Goal: Check status: Check status

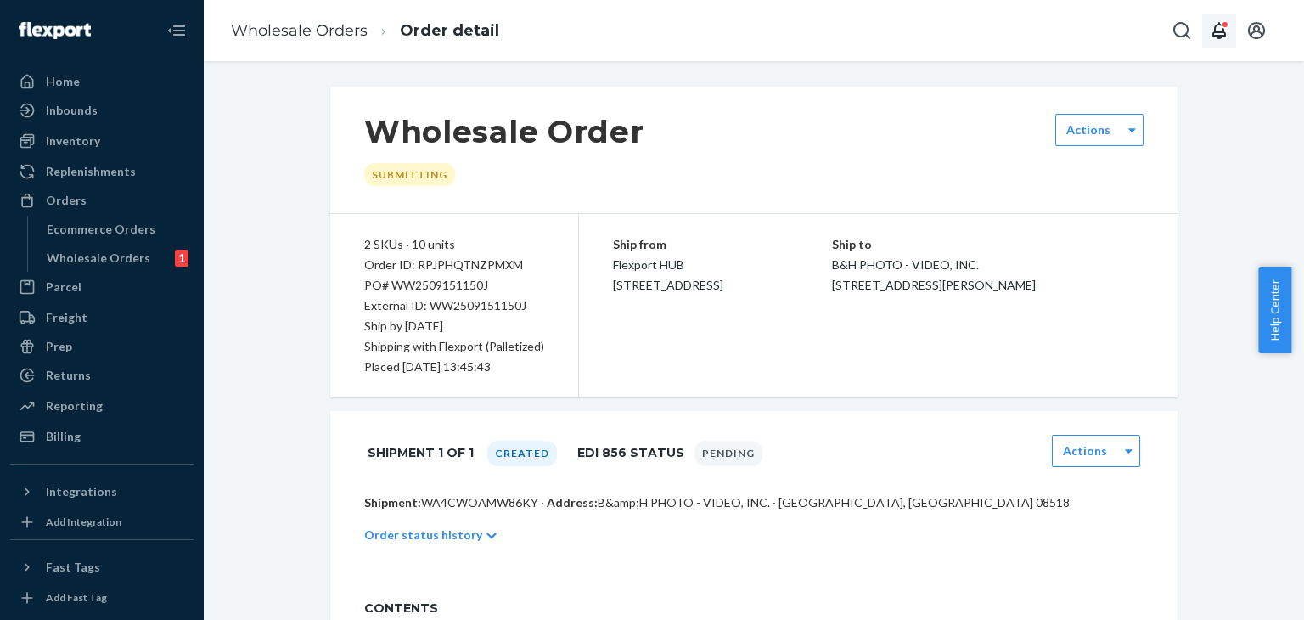
click at [1224, 28] on div "Open notifications" at bounding box center [1225, 24] width 8 height 8
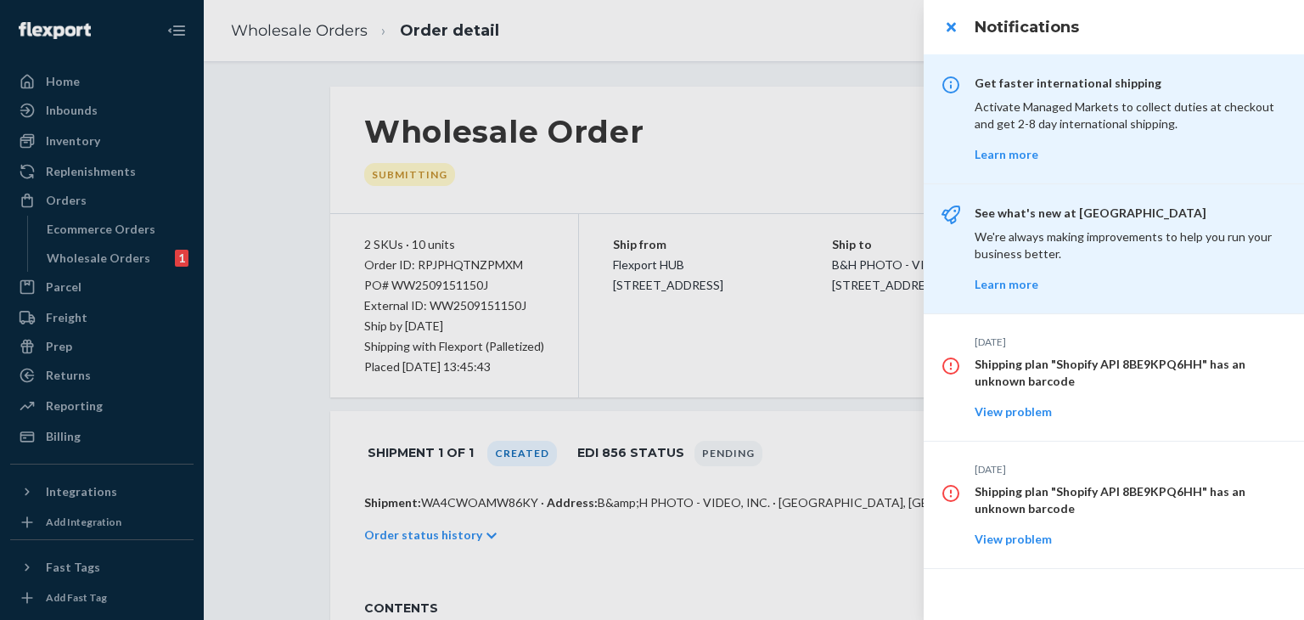
click at [563, 191] on div at bounding box center [652, 310] width 1304 height 620
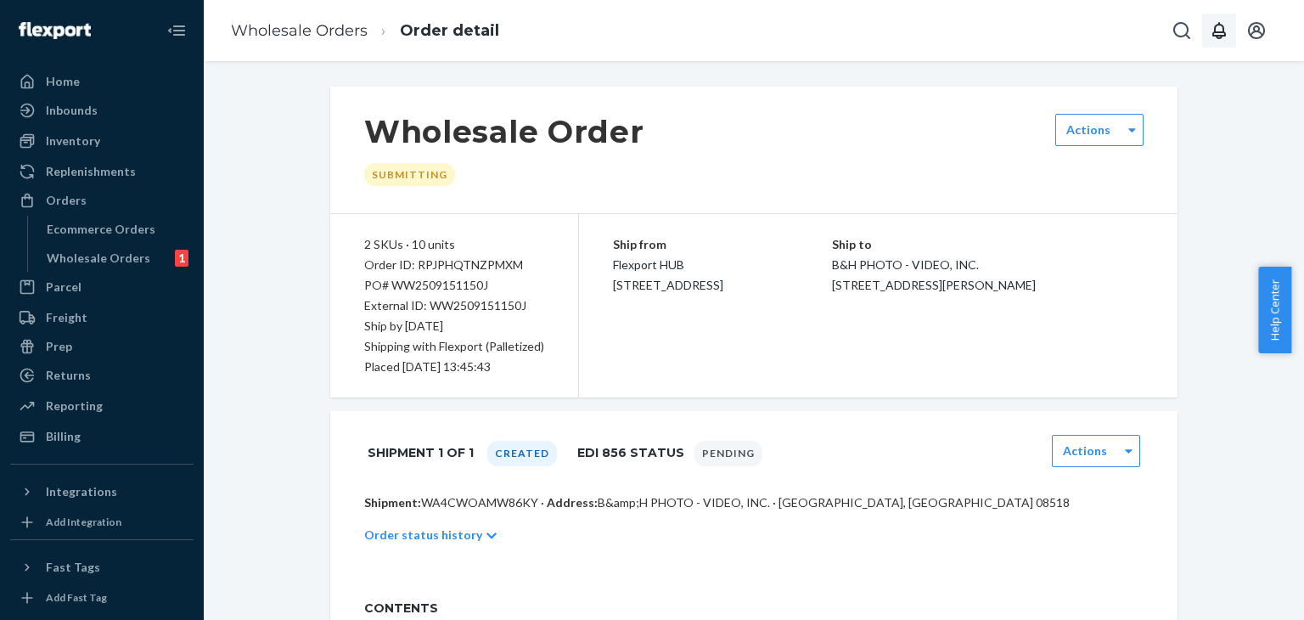
click at [1270, 327] on span "Help Center" at bounding box center [1274, 310] width 33 height 87
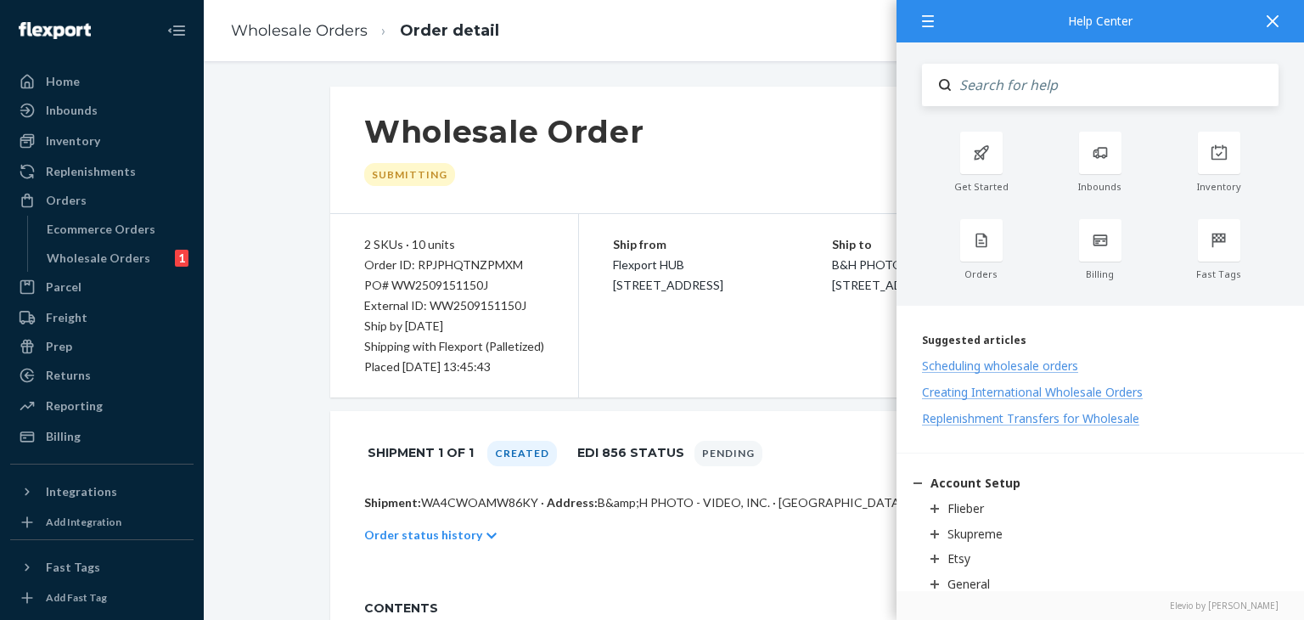
click at [300, 358] on div "Wholesale Order Submitting Actions 2 SKUs · 10 units Order ID: RPJPHQTNZPMXM PO…" at bounding box center [754, 474] width 1075 height 774
click at [1275, 28] on div at bounding box center [1272, 21] width 37 height 42
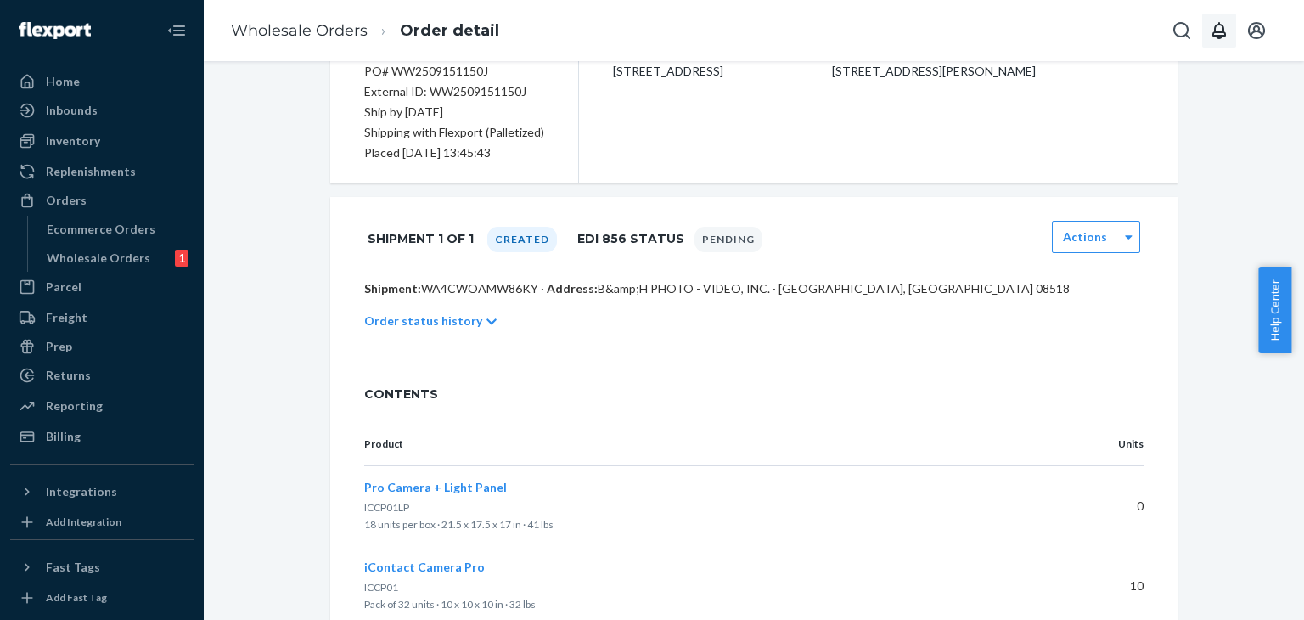
scroll to position [280, 0]
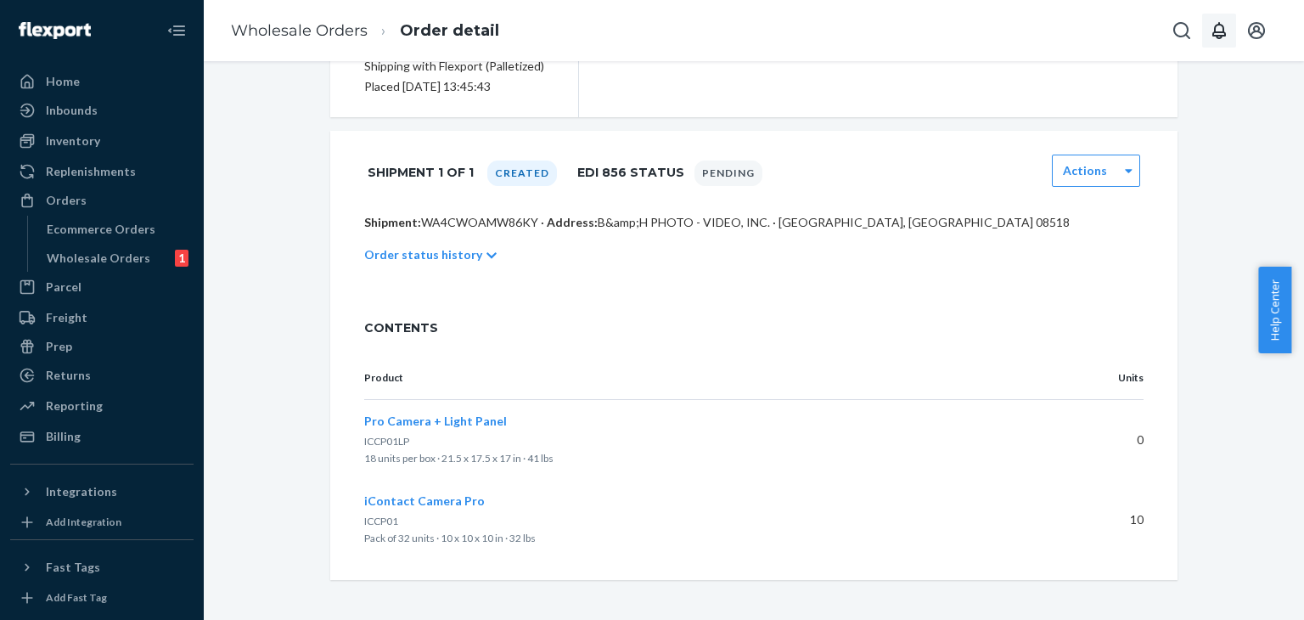
click at [479, 255] on div "Order status history" at bounding box center [753, 255] width 779 height 48
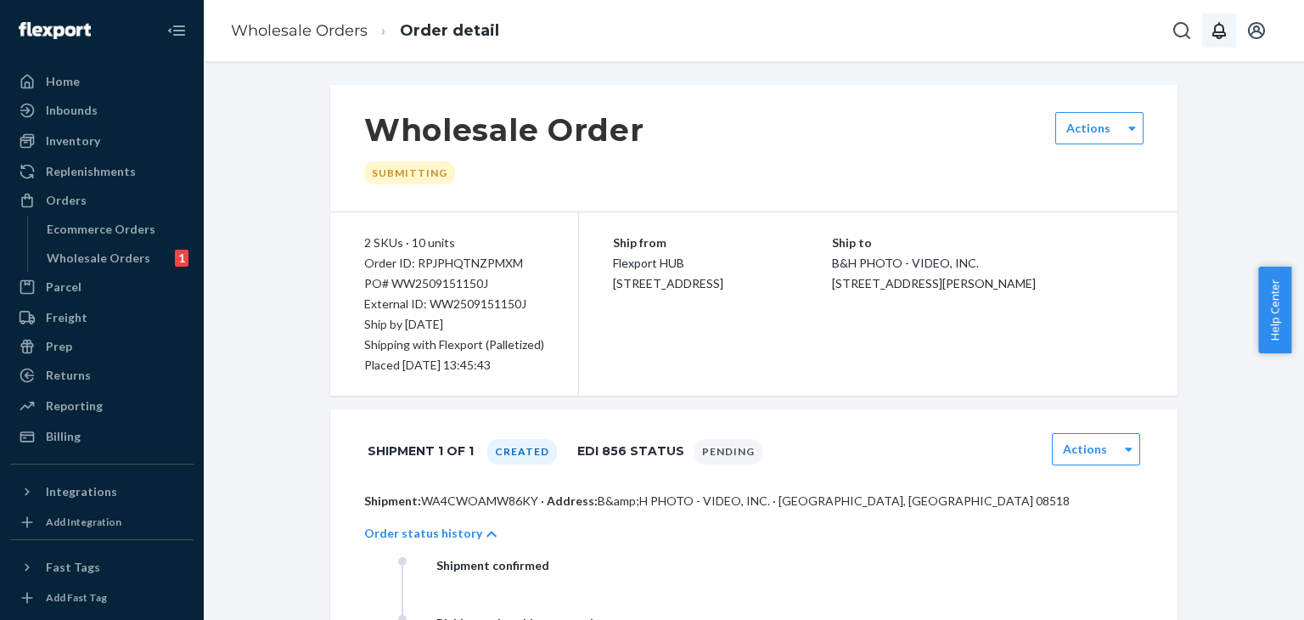
scroll to position [0, 0]
click at [406, 169] on div "Submitting" at bounding box center [409, 174] width 91 height 23
click at [1155, 384] on div "Ship from Flexport HUB [STREET_ADDRESS] Ship to B&H PHOTO - VIDEO, INC. [STREET…" at bounding box center [878, 305] width 599 height 183
click at [1110, 346] on div "Ship from Flexport HUB [STREET_ADDRESS] Ship to B&H PHOTO - VIDEO, INC. [STREET…" at bounding box center [878, 305] width 599 height 183
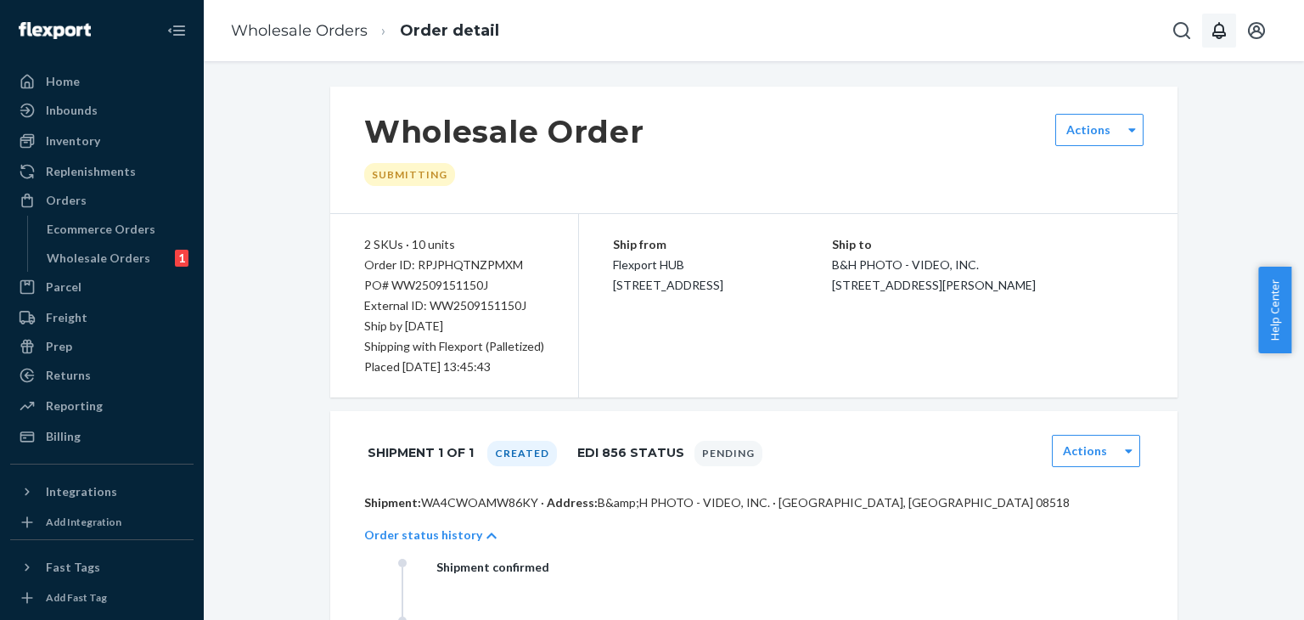
click at [1110, 346] on div "Ship from Flexport HUB [STREET_ADDRESS] Ship to B&H PHOTO - VIDEO, INC. [STREET…" at bounding box center [878, 305] width 599 height 183
click at [1110, 345] on div "Ship from Flexport HUB [STREET_ADDRESS] Ship to B&H PHOTO - VIDEO, INC. [STREET…" at bounding box center [878, 305] width 599 height 183
click at [1094, 340] on div "Ship from Flexport HUB [STREET_ADDRESS] Ship to B&H PHOTO - VIDEO, INC. [STREET…" at bounding box center [878, 305] width 599 height 183
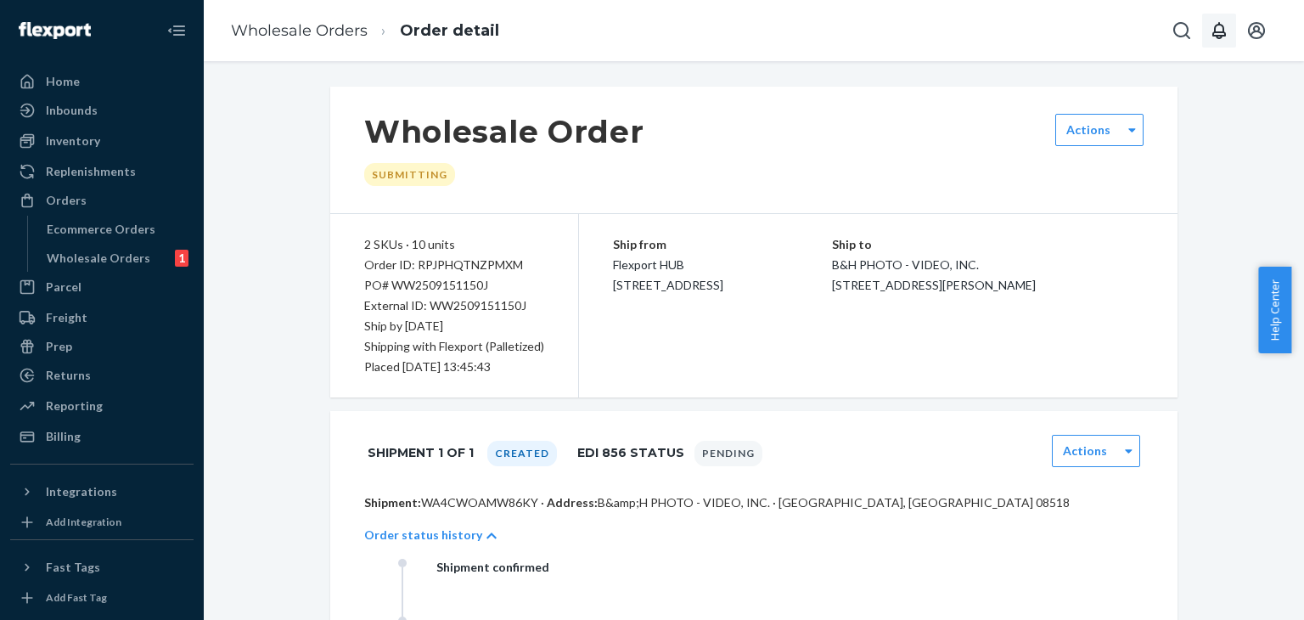
click at [1094, 340] on div "Ship from Flexport HUB [STREET_ADDRESS] Ship to B&H PHOTO - VIDEO, INC. [STREET…" at bounding box center [878, 305] width 599 height 183
click at [1100, 331] on div "Ship from Flexport HUB [STREET_ADDRESS] Ship to B&H PHOTO - VIDEO, INC. [STREET…" at bounding box center [878, 305] width 599 height 183
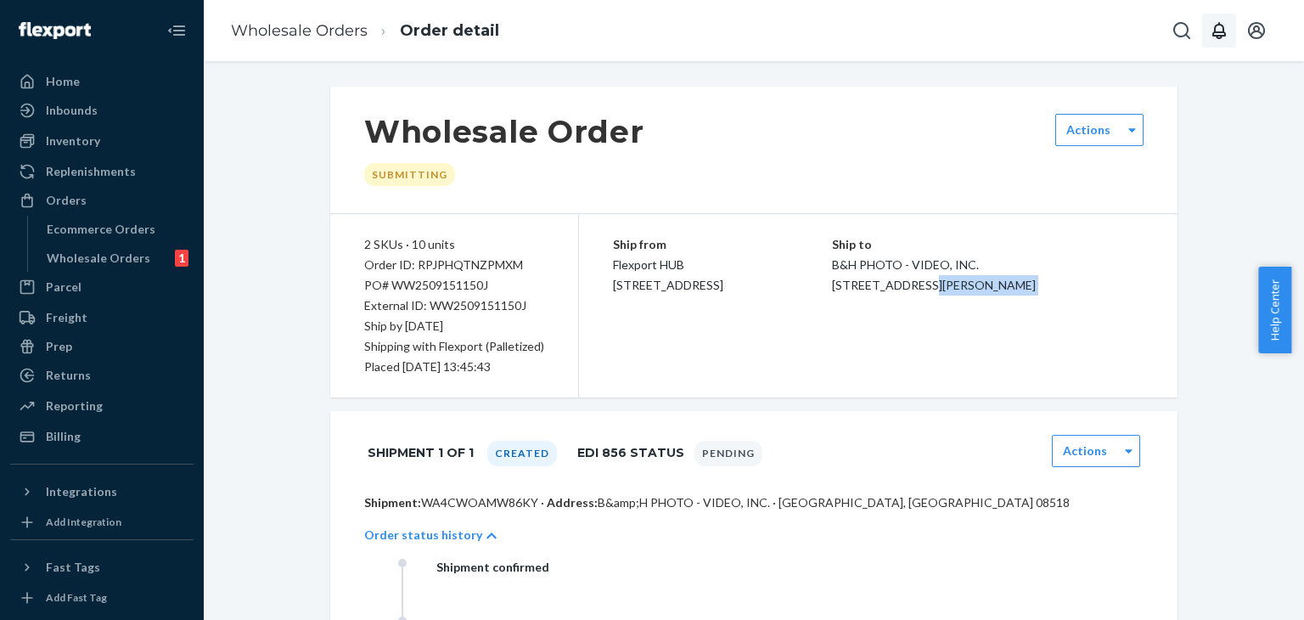
click at [1100, 331] on div "Ship from Flexport HUB [STREET_ADDRESS] Ship to B&H PHOTO - VIDEO, INC. [STREET…" at bounding box center [878, 305] width 599 height 183
click at [1014, 348] on div "Ship from Flexport HUB [STREET_ADDRESS] Ship to B&H PHOTO - VIDEO, INC. [STREET…" at bounding box center [878, 305] width 599 height 183
click at [1014, 346] on div "Ship from Flexport HUB [STREET_ADDRESS] Ship to B&H PHOTO - VIDEO, INC. [STREET…" at bounding box center [878, 305] width 599 height 183
click at [854, 348] on div "Ship from Flexport HUB [STREET_ADDRESS] Ship to B&H PHOTO - VIDEO, INC. [STREET…" at bounding box center [878, 305] width 599 height 183
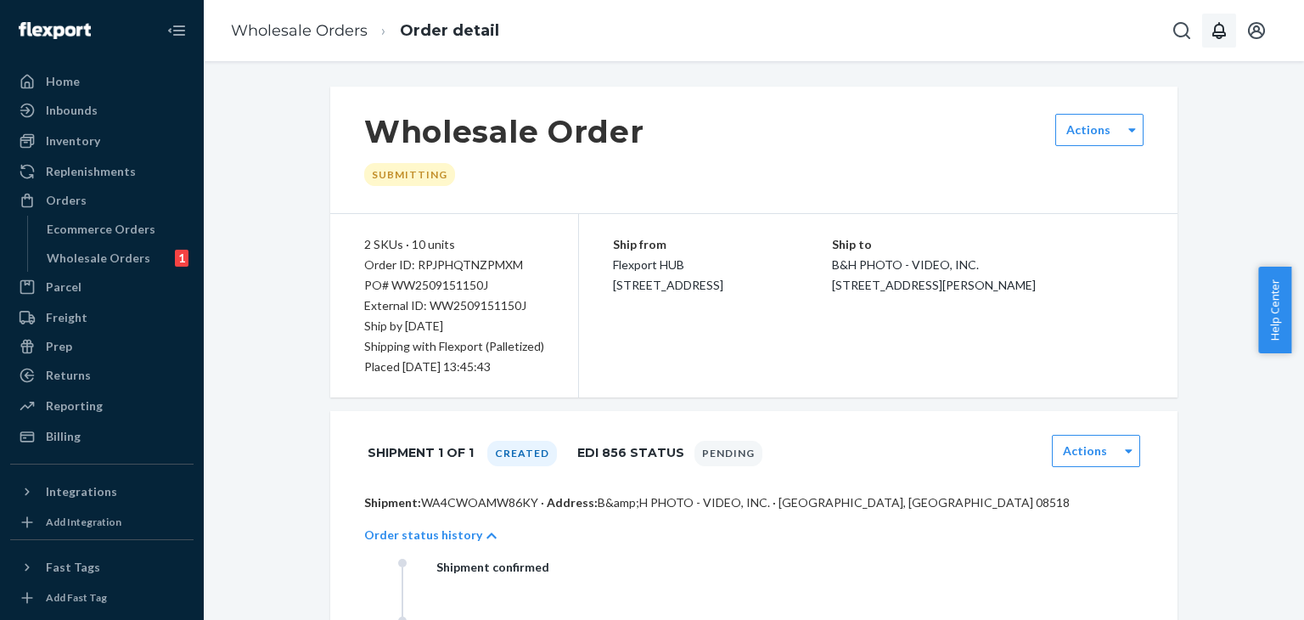
drag, startPoint x: 842, startPoint y: 350, endPoint x: 1003, endPoint y: 357, distance: 160.7
click at [841, 350] on div "Ship from Flexport HUB [STREET_ADDRESS] Ship to B&H PHOTO - VIDEO, INC. [STREET…" at bounding box center [878, 305] width 599 height 183
click at [101, 255] on div "Wholesale Orders" at bounding box center [99, 258] width 104 height 17
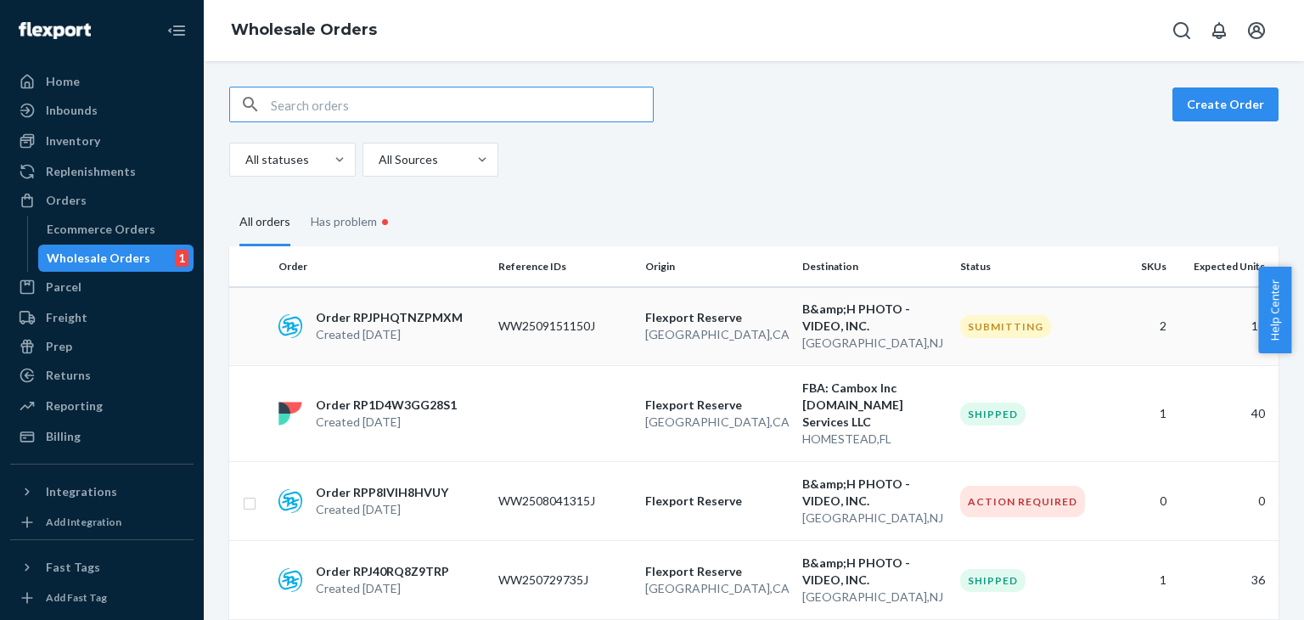
click at [1087, 340] on td "Submitting" at bounding box center [1027, 326] width 147 height 79
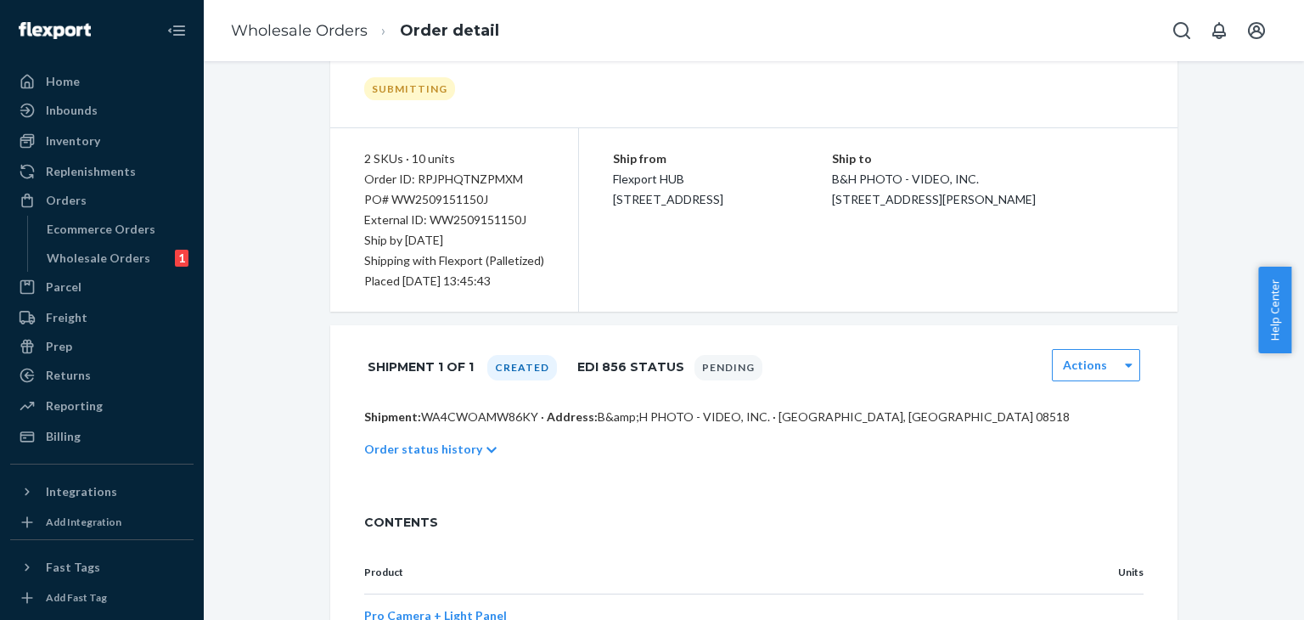
scroll to position [255, 0]
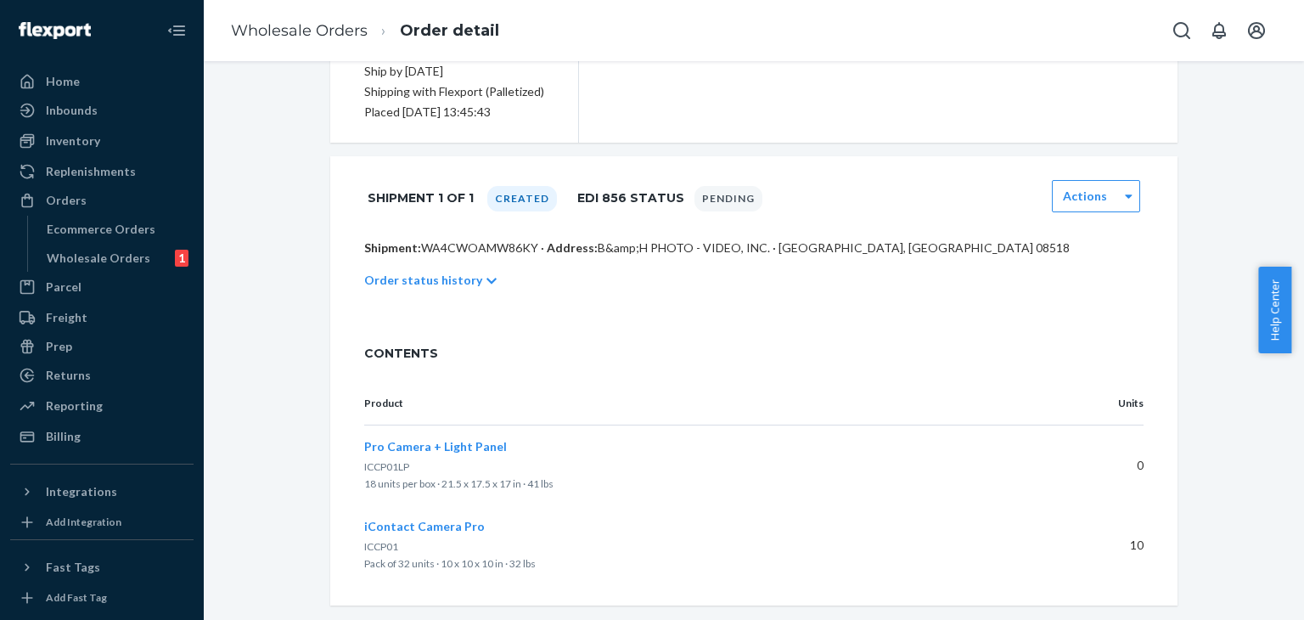
click at [537, 430] on td "Pro Camera + Light Panel ICCP01LP 18 units per box · 21.5 x 17.5 x 17 in · 41 l…" at bounding box center [711, 465] width 695 height 81
click at [514, 419] on th "Product" at bounding box center [711, 403] width 695 height 43
click at [554, 398] on p "Product" at bounding box center [704, 403] width 681 height 15
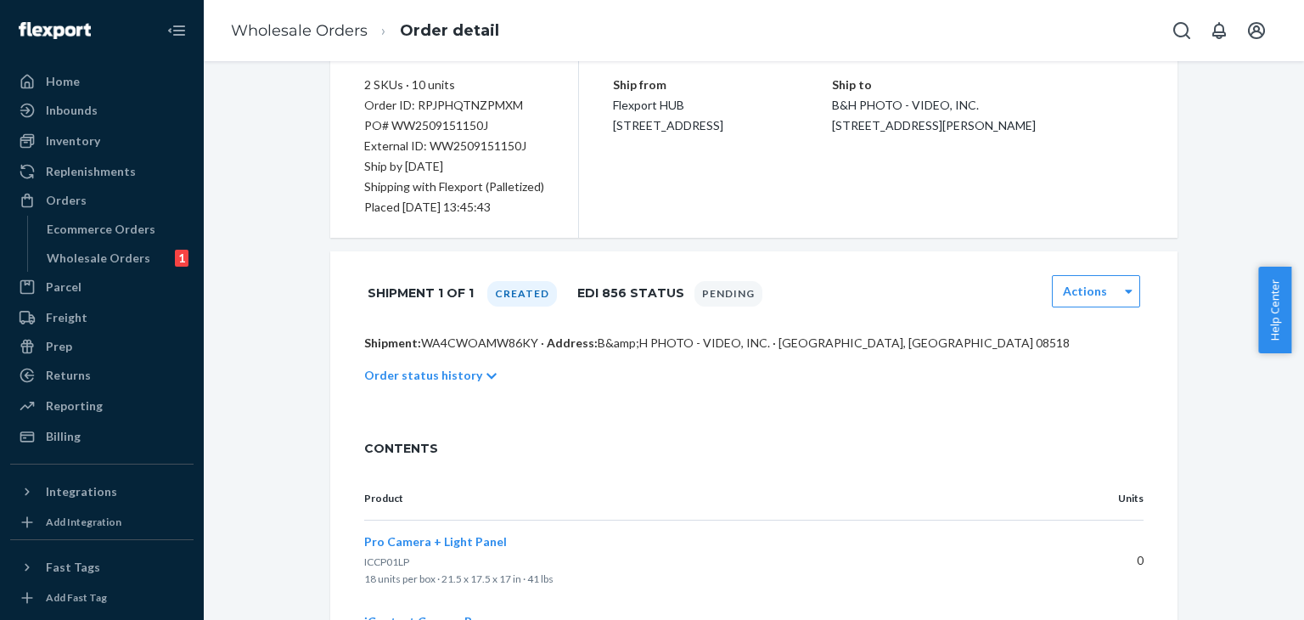
scroll to position [0, 0]
